Goal: Task Accomplishment & Management: Manage account settings

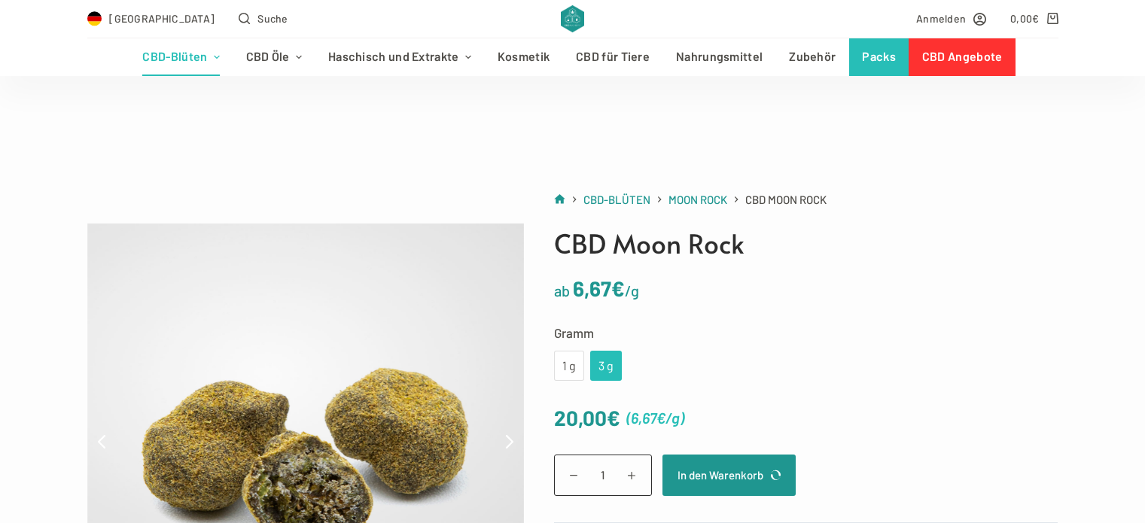
scroll to position [151, 0]
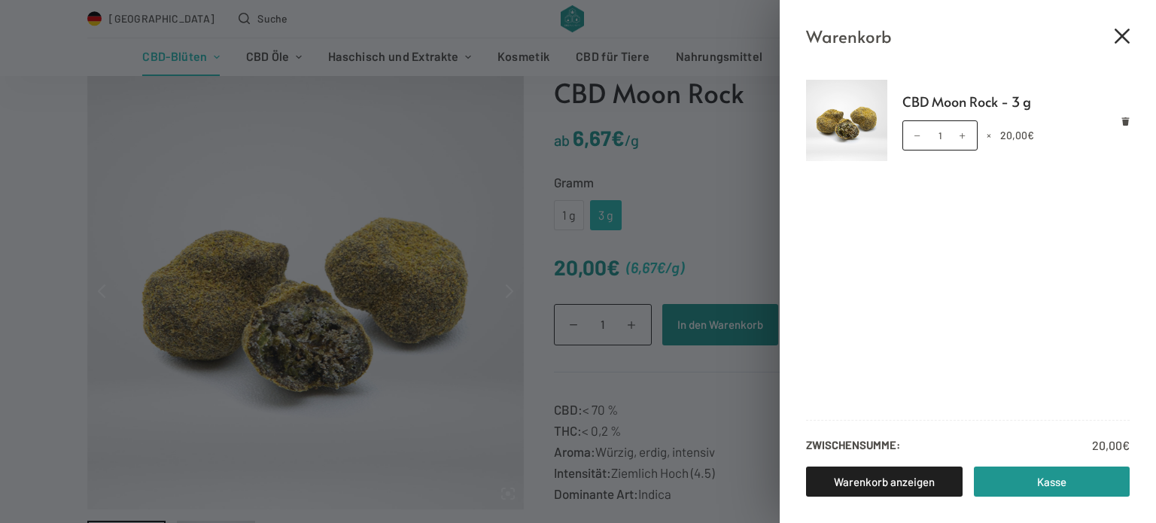
click at [1119, 34] on icon "Close cart drawer" at bounding box center [1122, 36] width 15 height 15
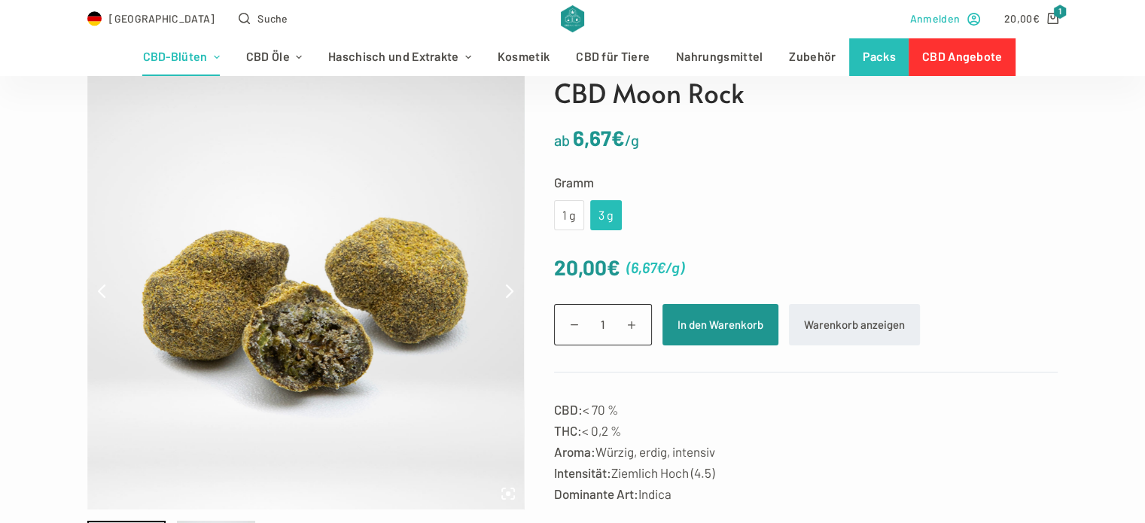
click at [939, 18] on span "Anmelden" at bounding box center [935, 18] width 50 height 17
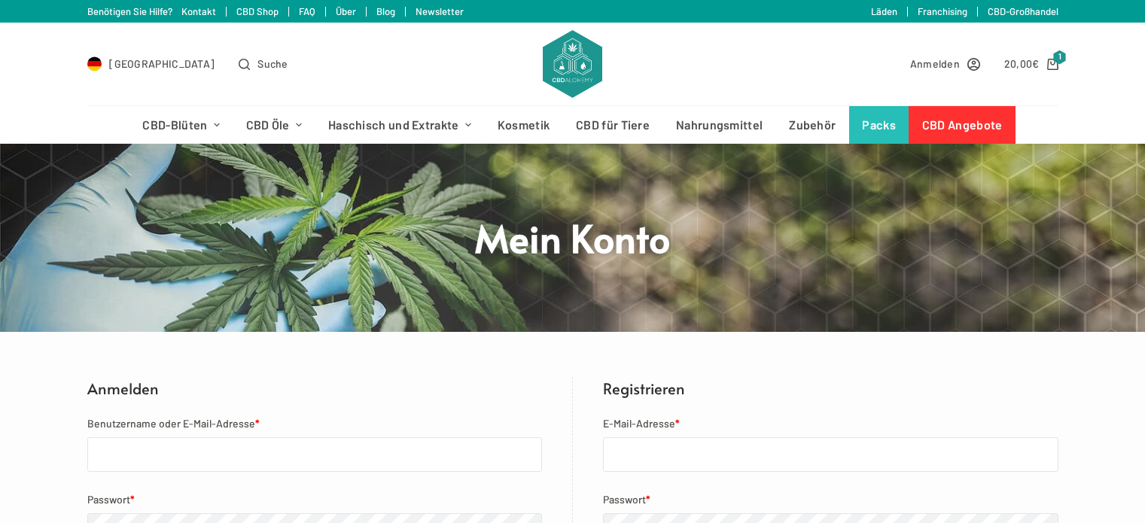
scroll to position [301, 0]
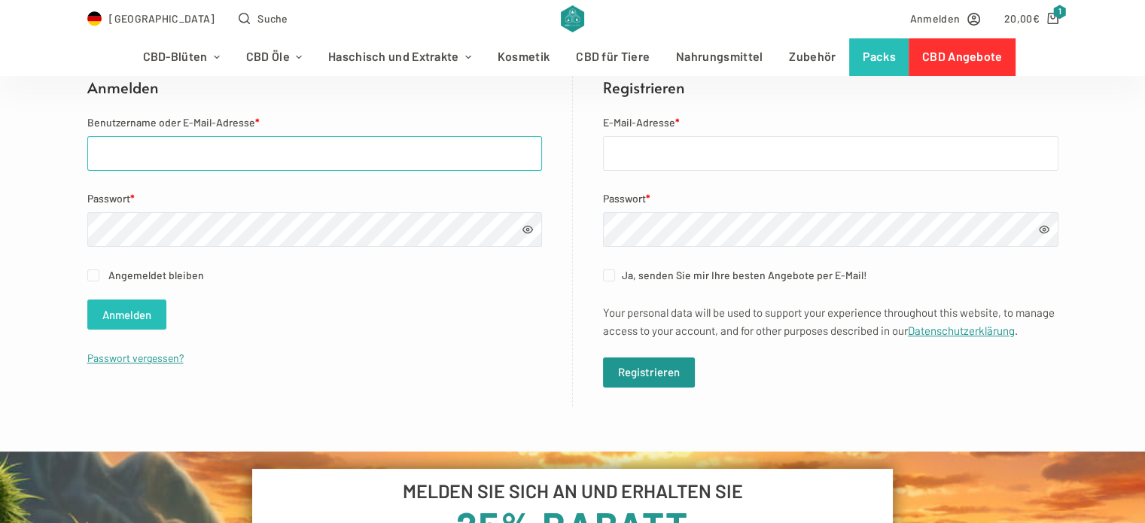
type input "[EMAIL_ADDRESS][DOMAIN_NAME]"
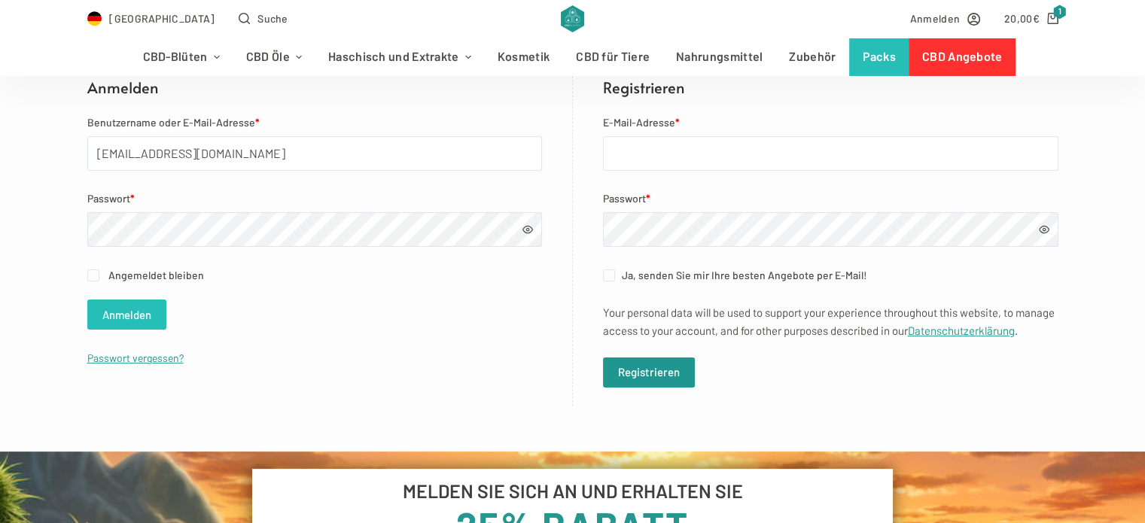
click at [139, 319] on button "Anmelden" at bounding box center [126, 315] width 79 height 30
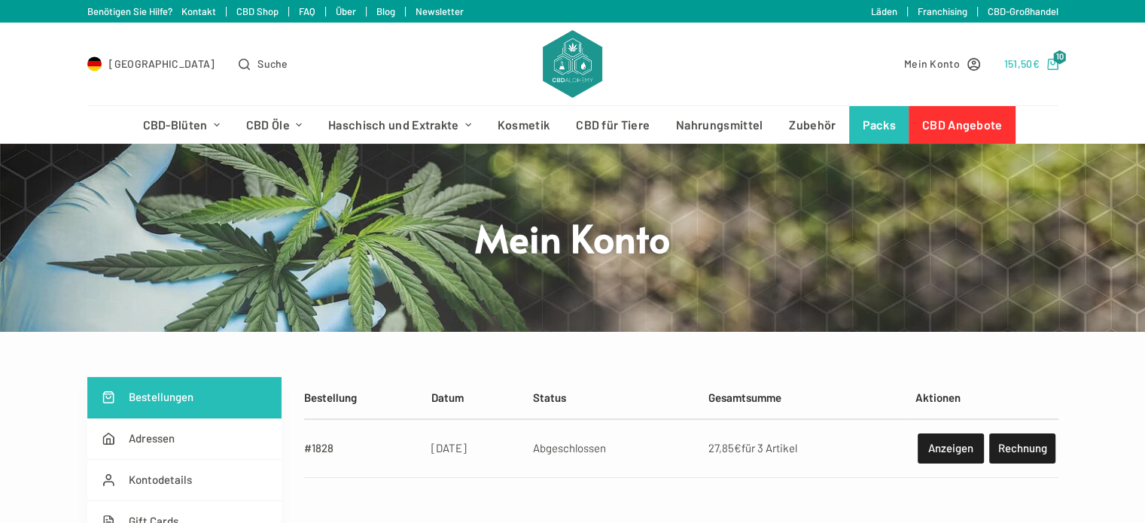
click at [1054, 67] on icon "Shopping cart" at bounding box center [1052, 64] width 11 height 11
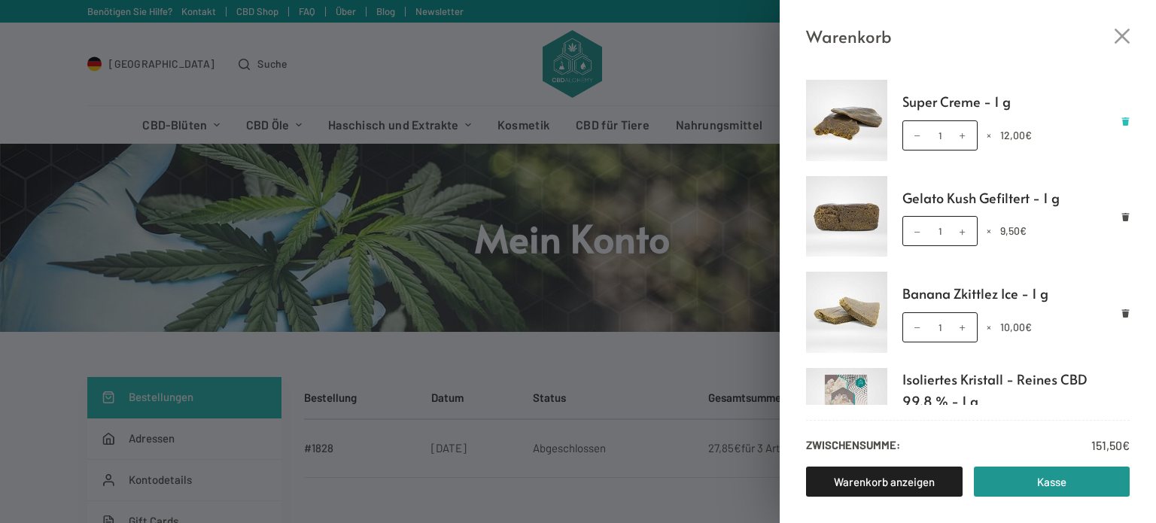
click at [1122, 119] on icon "Remove Super Creme - 1 g from cart" at bounding box center [1126, 121] width 8 height 8
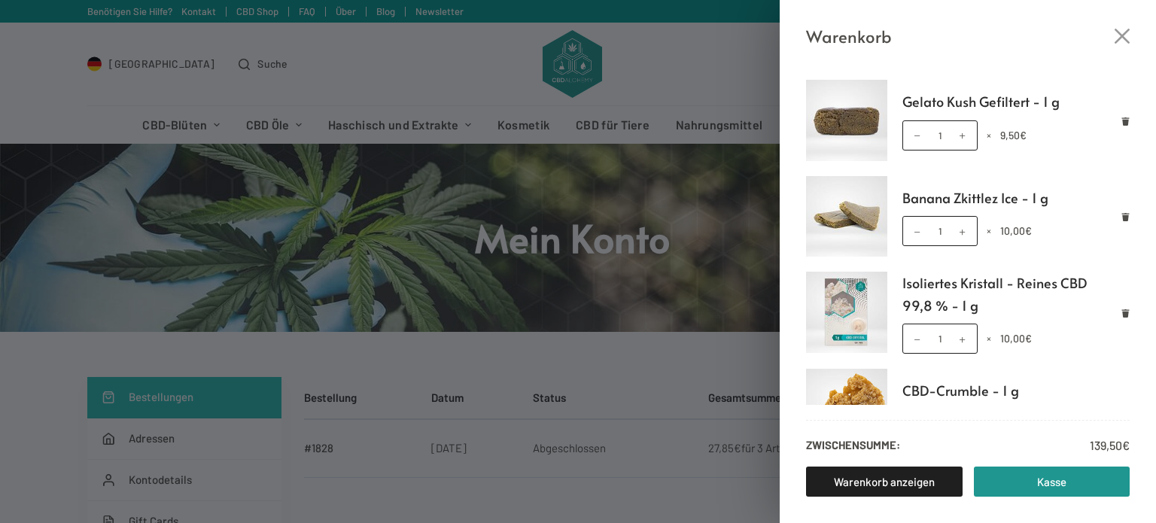
click at [1122, 119] on icon "Remove Gelato Kush Gefiltert - 1 g from cart" at bounding box center [1126, 121] width 8 height 8
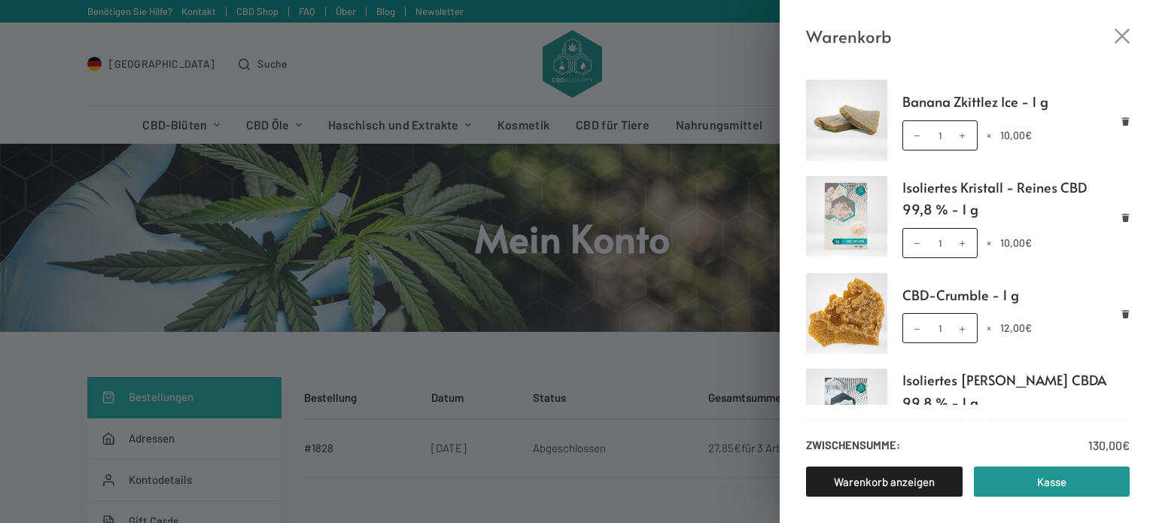
click at [1122, 119] on icon "Remove Banana Zkittlez Ice - 1 g from cart" at bounding box center [1126, 121] width 8 height 8
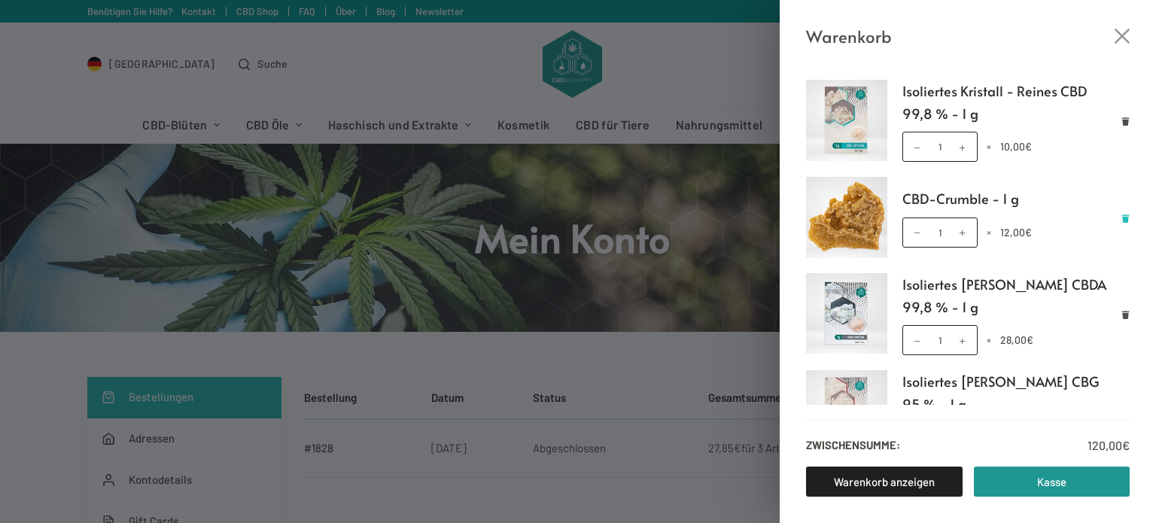
click at [1122, 216] on icon "Remove CBD-Crumble - 1 g from cart" at bounding box center [1126, 219] width 8 height 8
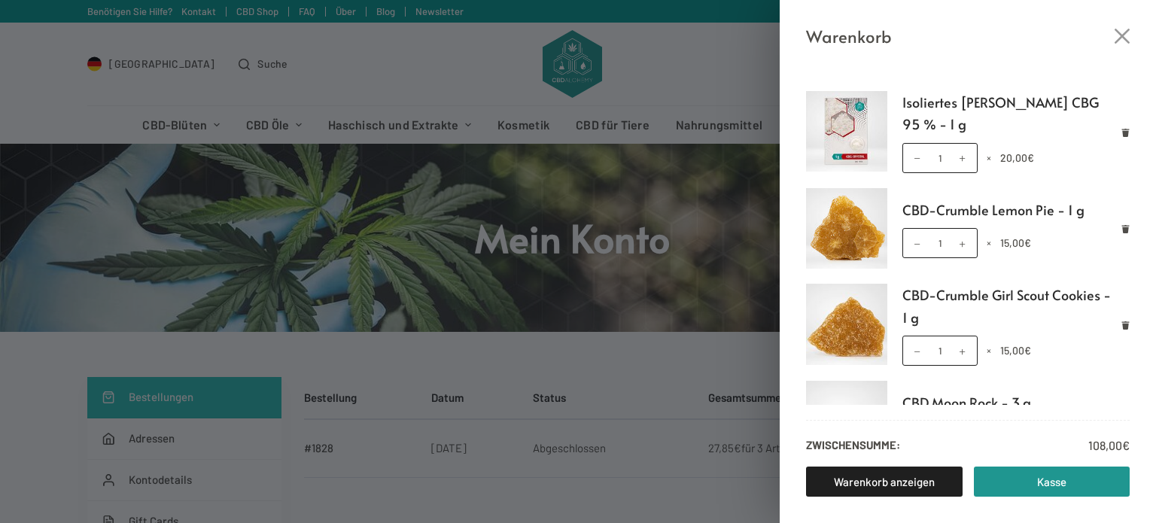
scroll to position [226, 0]
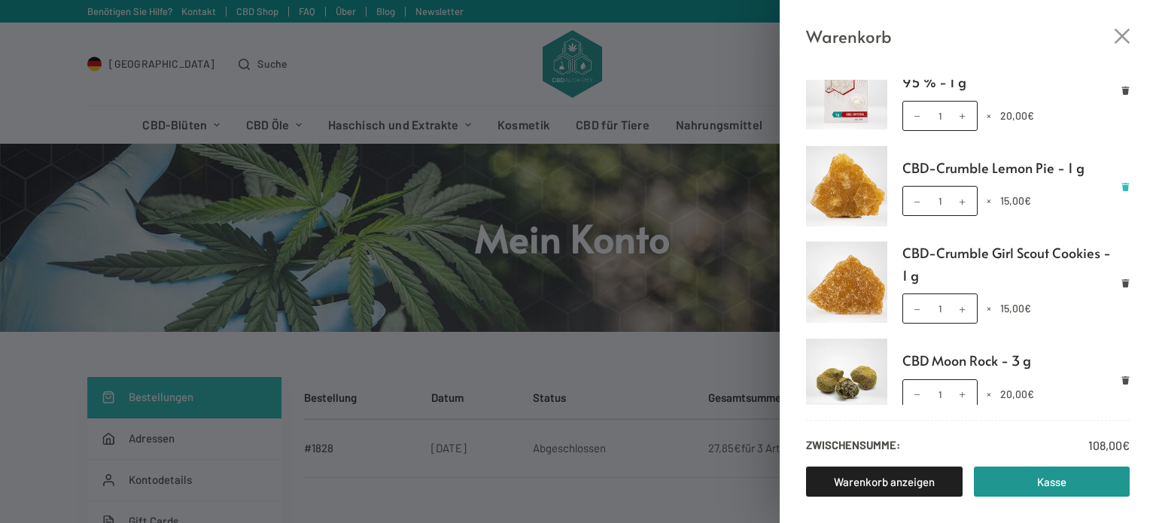
click at [1122, 184] on icon "Remove CBD-Crumble Lemon Pie - 1 g from cart" at bounding box center [1126, 187] width 8 height 8
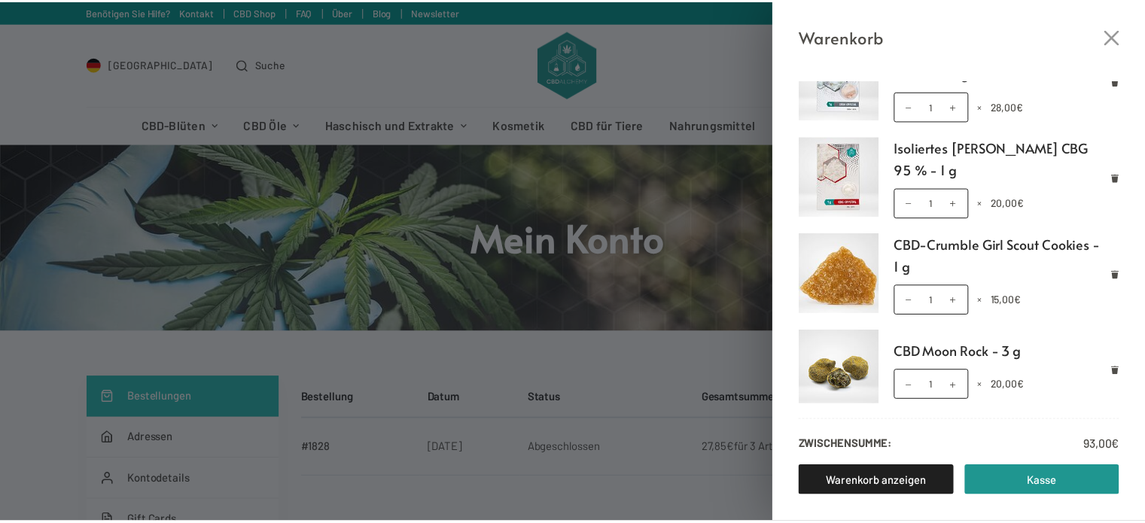
scroll to position [142, 0]
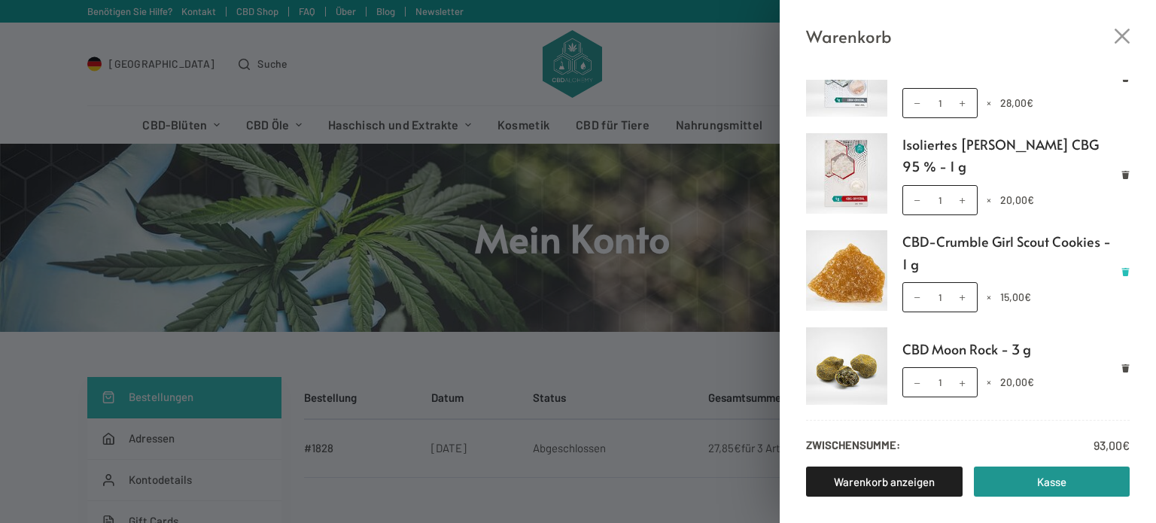
click at [1122, 268] on icon "Remove CBD-Crumble Girl Scout Cookies - 1 g from cart" at bounding box center [1126, 272] width 8 height 8
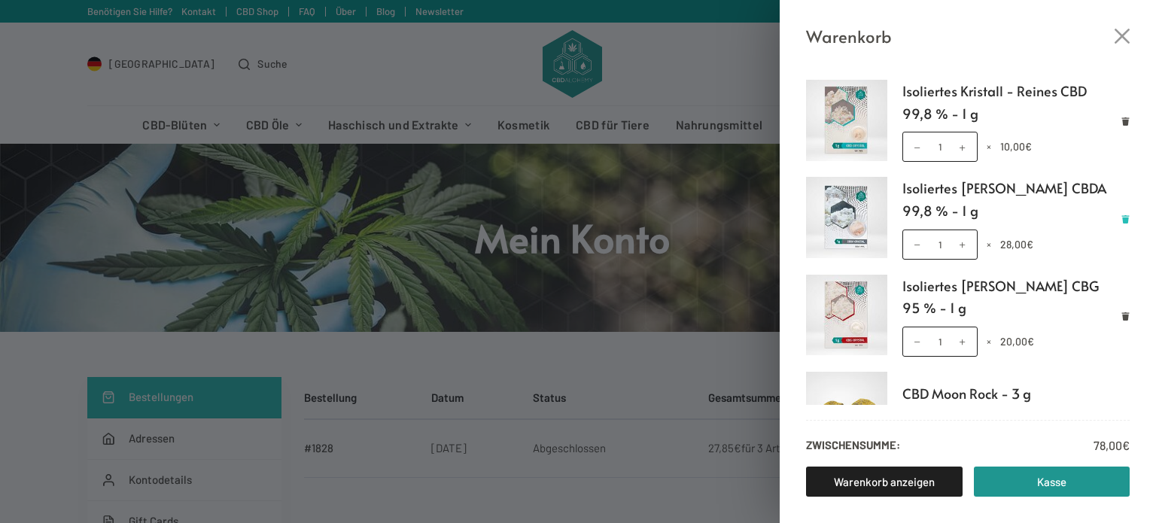
click at [1122, 221] on icon "Remove Isoliertes Kristall - Reines CBDA 99,8 % - 1 g from cart" at bounding box center [1126, 219] width 8 height 8
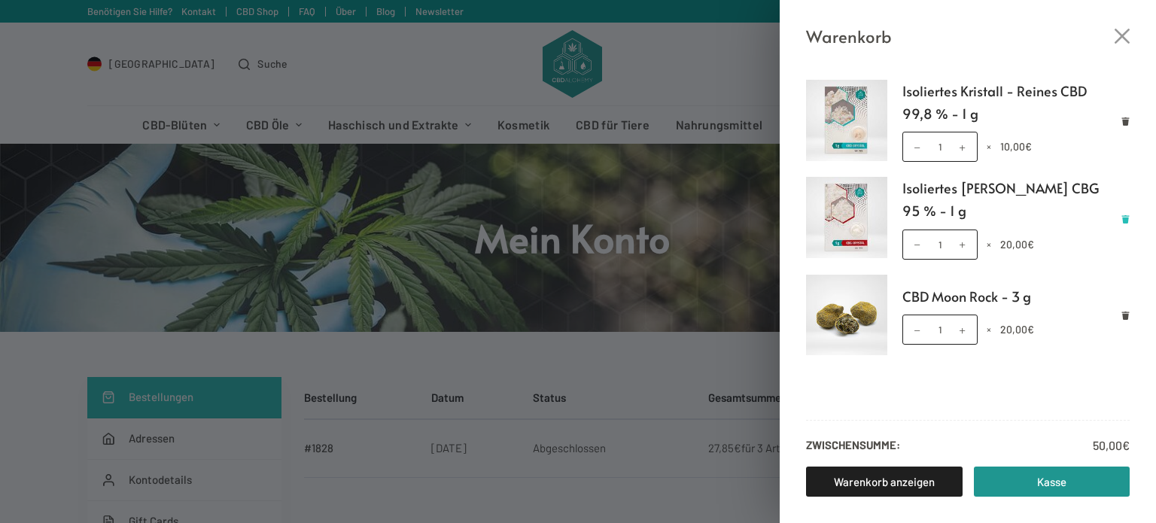
click at [1124, 218] on icon "Remove Isoliertes Kristall - Reines CBG 95 % - 1 g from cart" at bounding box center [1126, 219] width 8 height 8
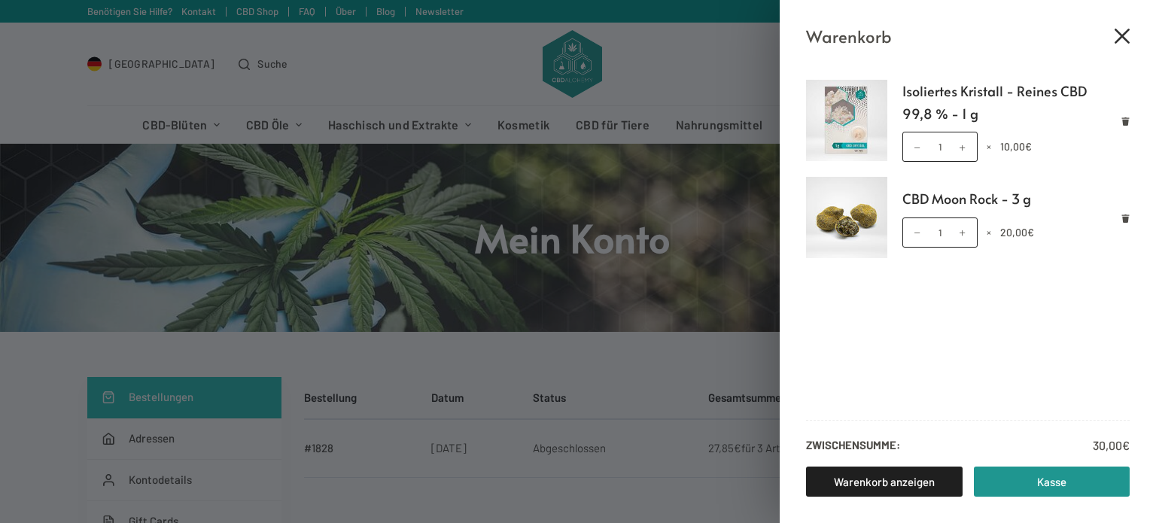
click at [1122, 38] on icon "Close cart drawer" at bounding box center [1122, 36] width 15 height 15
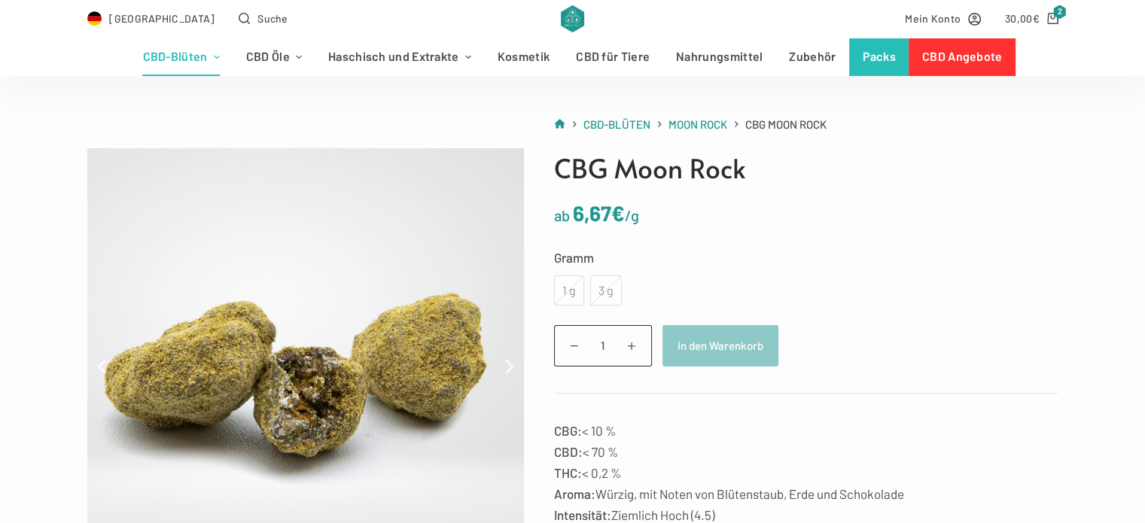
scroll to position [75, 0]
click at [608, 303] on div "3 g" at bounding box center [606, 291] width 32 height 30
click at [560, 297] on div "1 g" at bounding box center [569, 291] width 30 height 30
